Goal: Entertainment & Leisure: Consume media (video, audio)

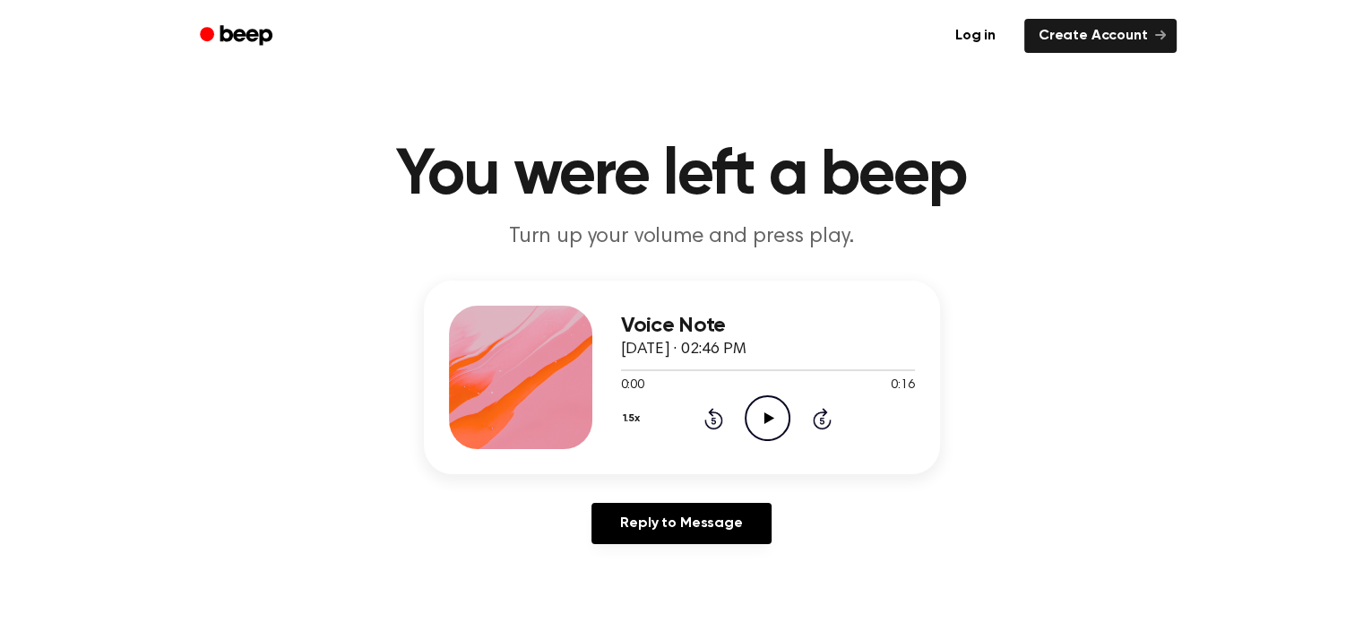
click at [778, 415] on icon "Play Audio" at bounding box center [768, 418] width 46 height 46
click at [768, 427] on icon "Play Audio" at bounding box center [768, 418] width 46 height 46
click at [756, 414] on icon "Play Audio" at bounding box center [768, 418] width 46 height 46
